Goal: Check status: Check status

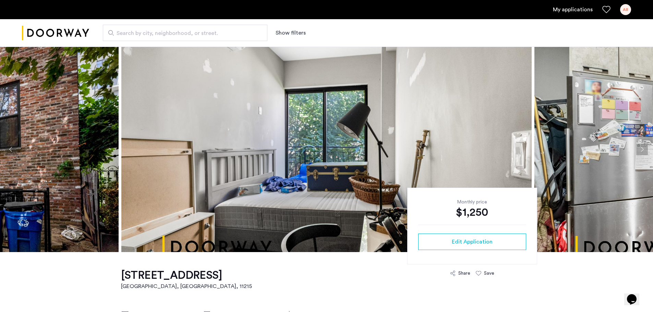
click at [557, 8] on link "My applications" at bounding box center [573, 9] width 40 height 8
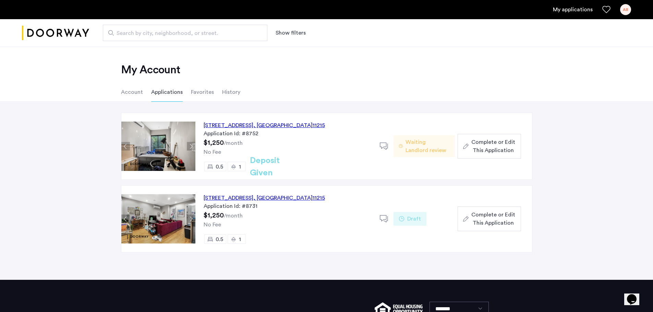
click at [423, 143] on span "Waiting Landlord review" at bounding box center [428, 146] width 44 height 16
